Goal: Task Accomplishment & Management: Use online tool/utility

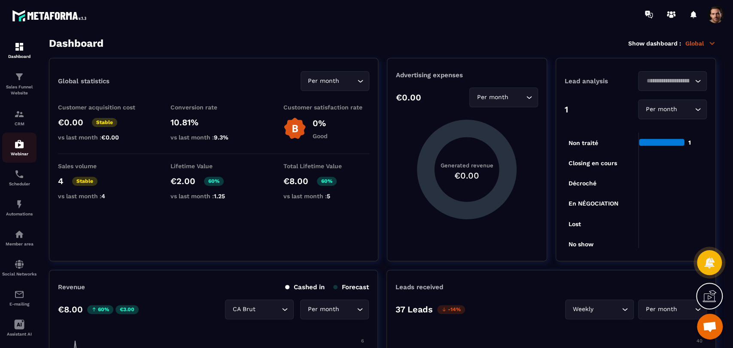
click at [18, 137] on link "Webinar" at bounding box center [19, 148] width 34 height 30
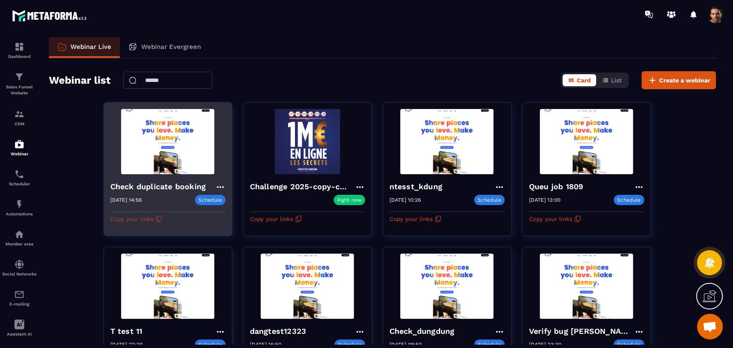
click at [159, 220] on icon "button" at bounding box center [159, 219] width 7 height 7
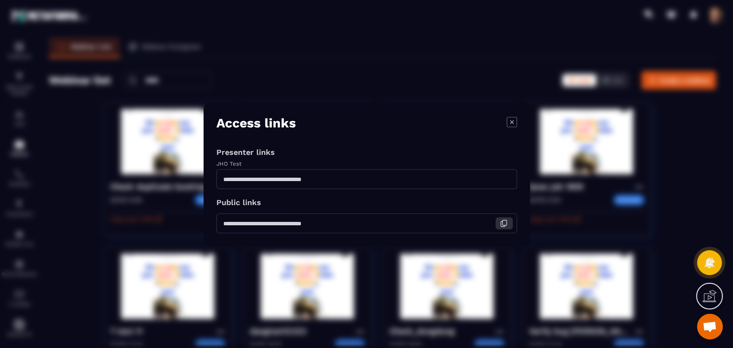
click at [501, 228] on button "Modal window" at bounding box center [504, 223] width 17 height 12
click at [510, 121] on icon "Modal window" at bounding box center [512, 122] width 10 height 10
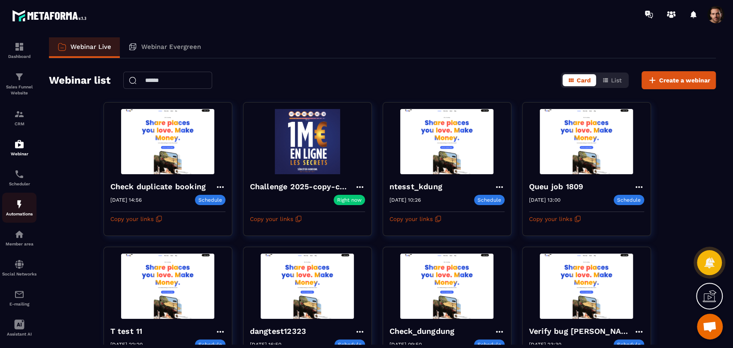
click at [8, 211] on div "Automations" at bounding box center [19, 207] width 34 height 17
click at [16, 207] on img at bounding box center [19, 204] width 10 height 10
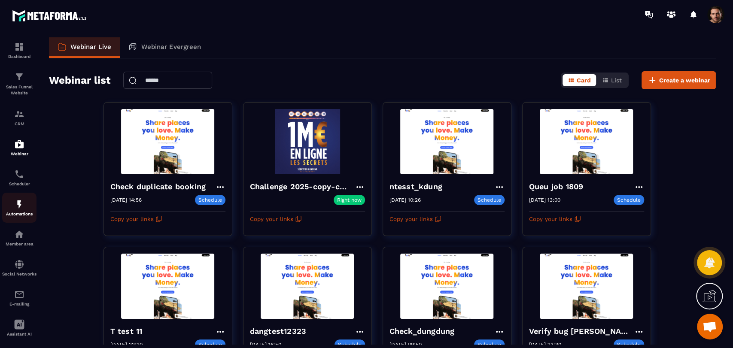
click at [16, 207] on img at bounding box center [19, 204] width 10 height 10
